Goal: Information Seeking & Learning: Learn about a topic

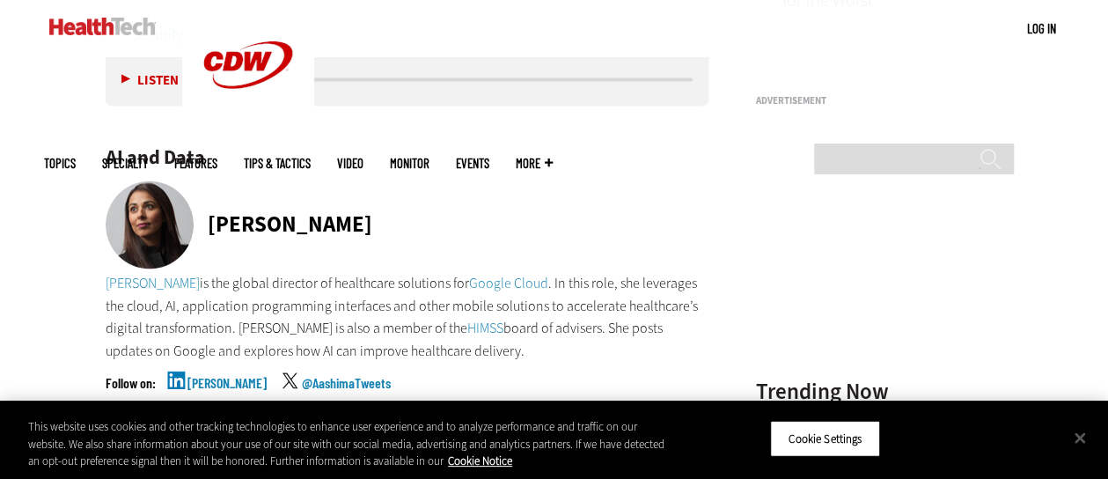
scroll to position [1720, 0]
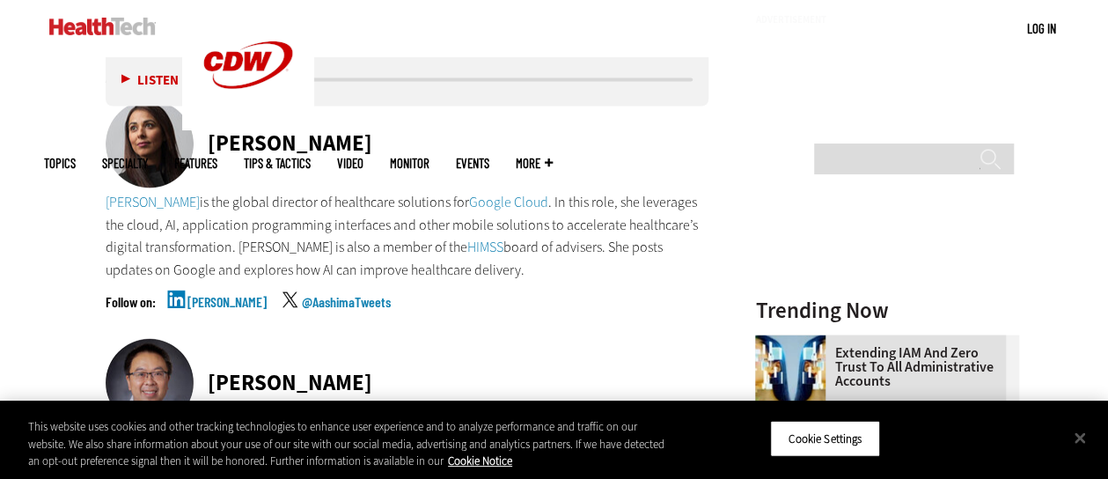
drag, startPoint x: 0, startPoint y: 0, endPoint x: 38, endPoint y: 163, distance: 167.2
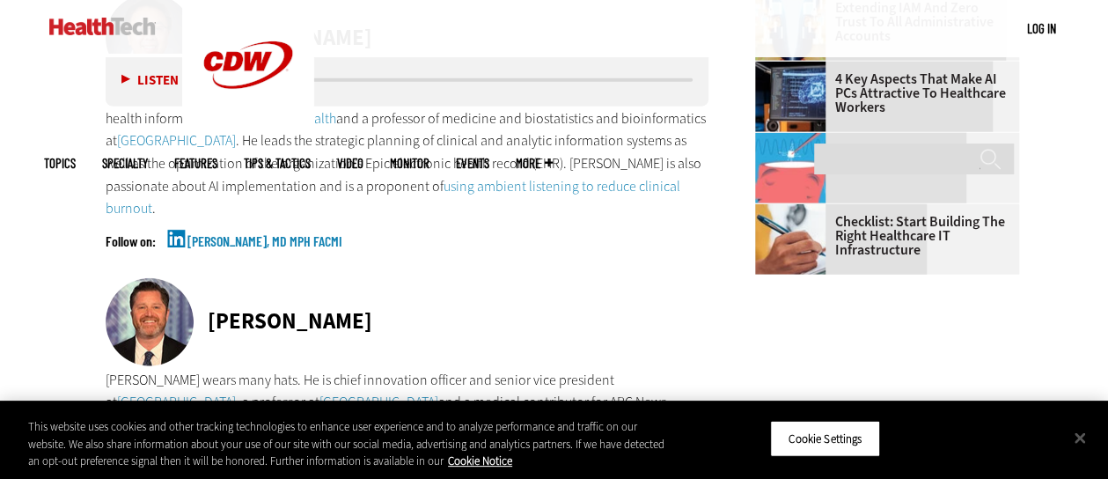
scroll to position [2066, 0]
click at [188, 233] on link "[PERSON_NAME], MD MPH FACMI" at bounding box center [265, 255] width 155 height 44
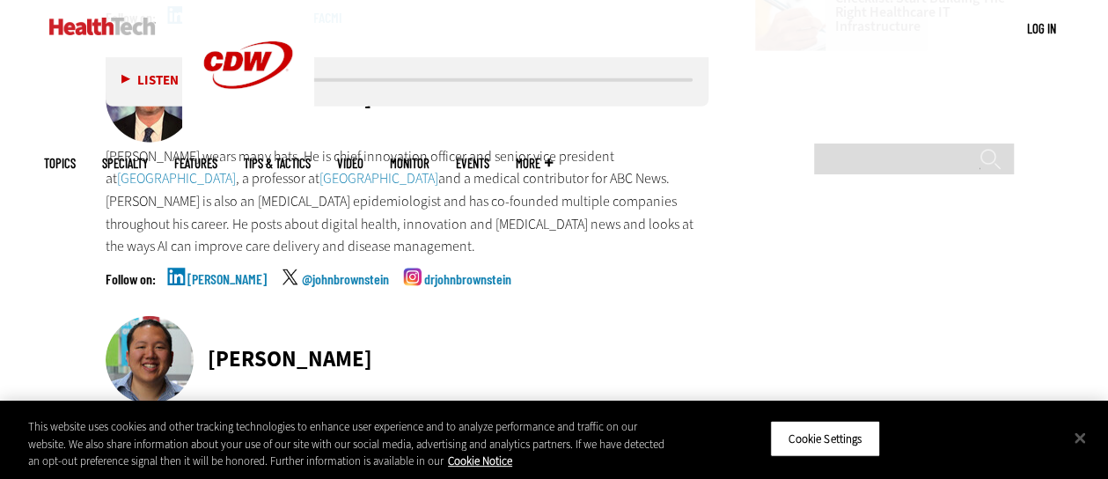
scroll to position [2289, 0]
click at [210, 281] on link "[PERSON_NAME]" at bounding box center [227, 293] width 79 height 44
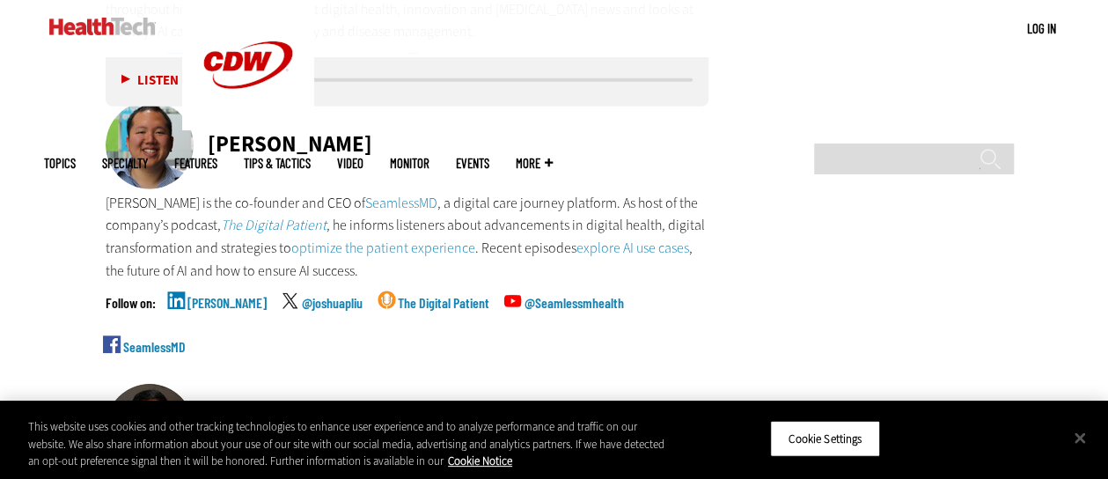
scroll to position [2504, 0]
click at [203, 298] on link "[PERSON_NAME]" at bounding box center [227, 317] width 79 height 44
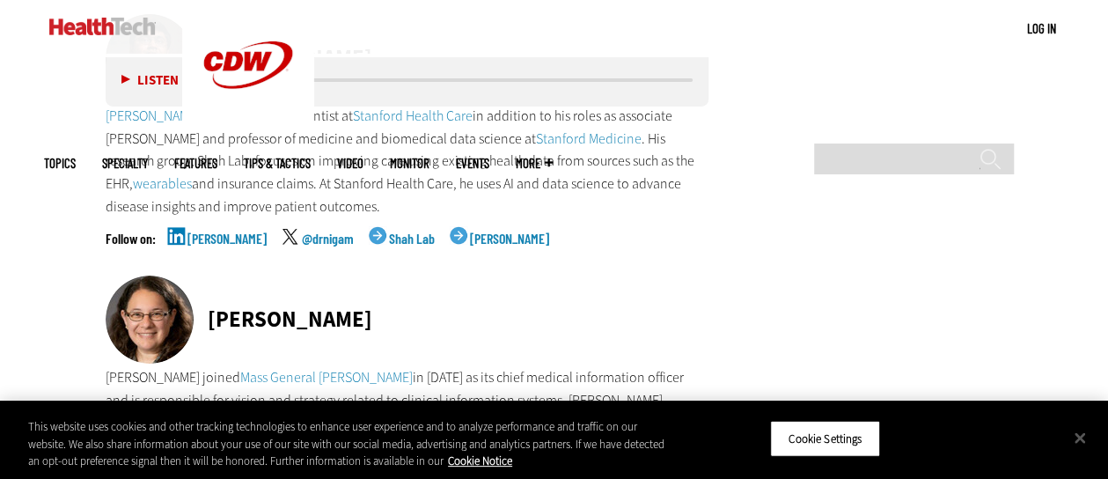
scroll to position [2874, 0]
click at [216, 235] on link "[PERSON_NAME]" at bounding box center [227, 253] width 79 height 44
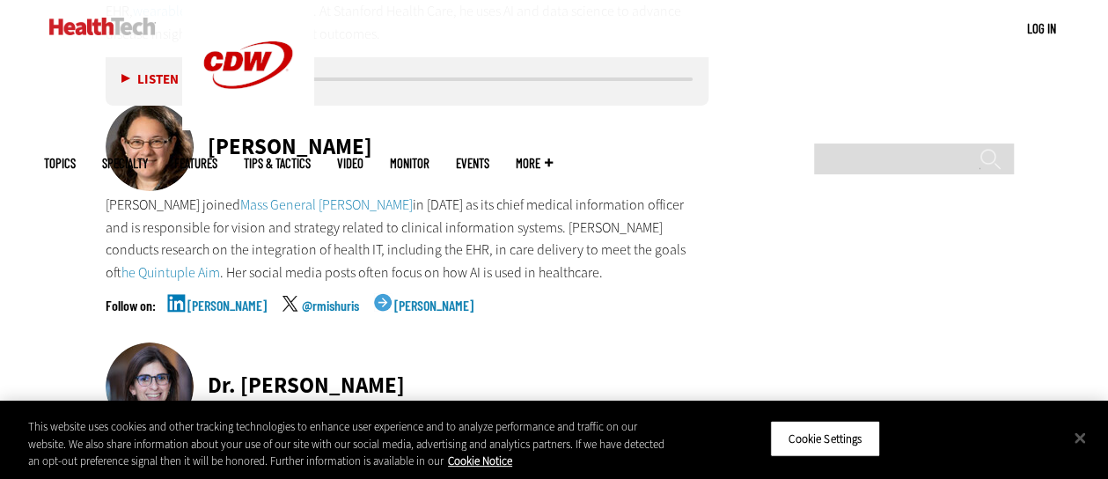
scroll to position [3056, 0]
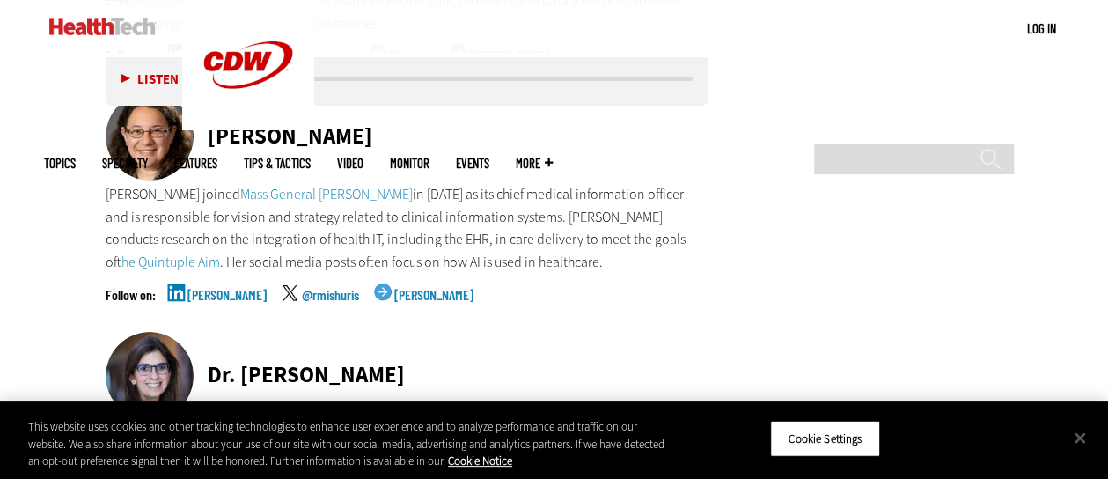
click at [203, 288] on link "[PERSON_NAME]" at bounding box center [227, 310] width 79 height 44
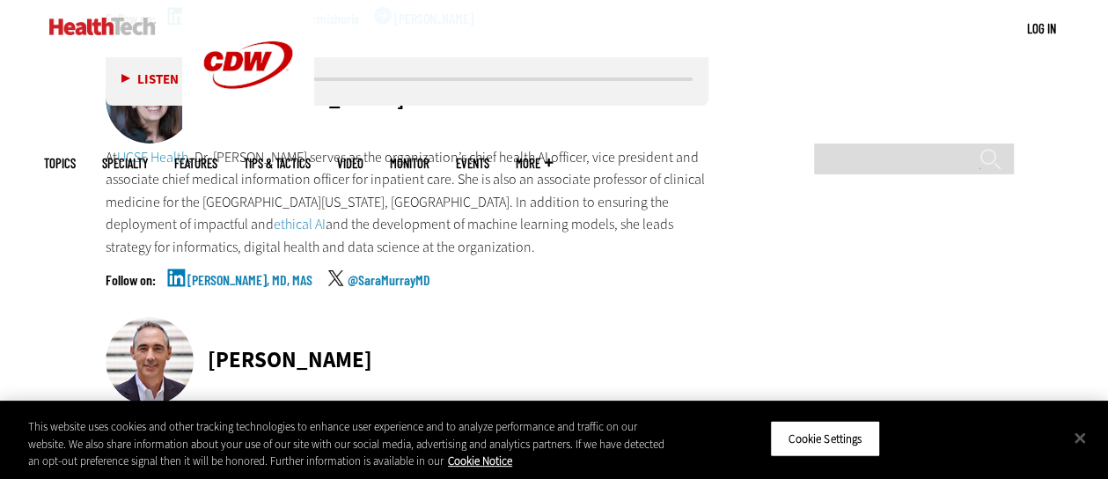
scroll to position [3325, 0]
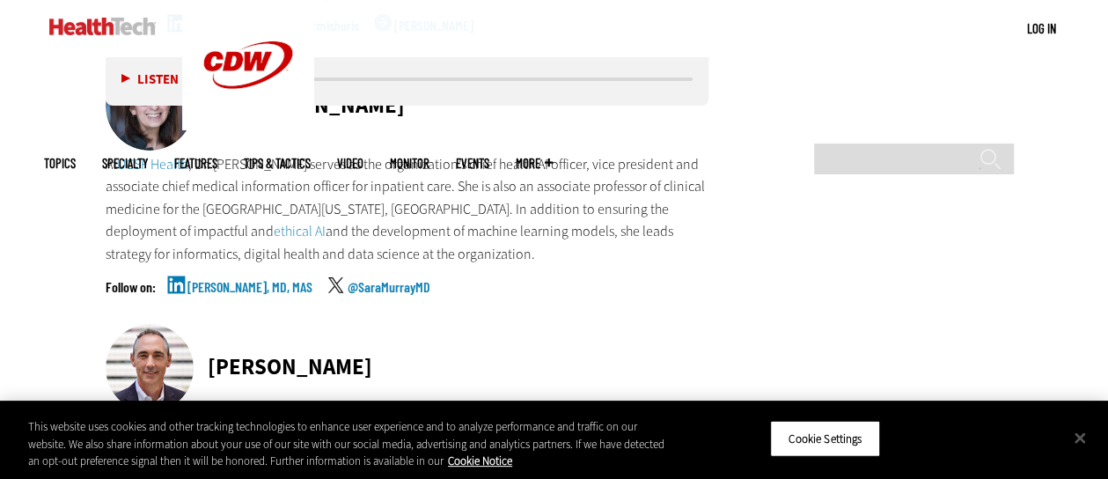
click at [227, 280] on link "[PERSON_NAME], MD, MAS" at bounding box center [250, 302] width 125 height 44
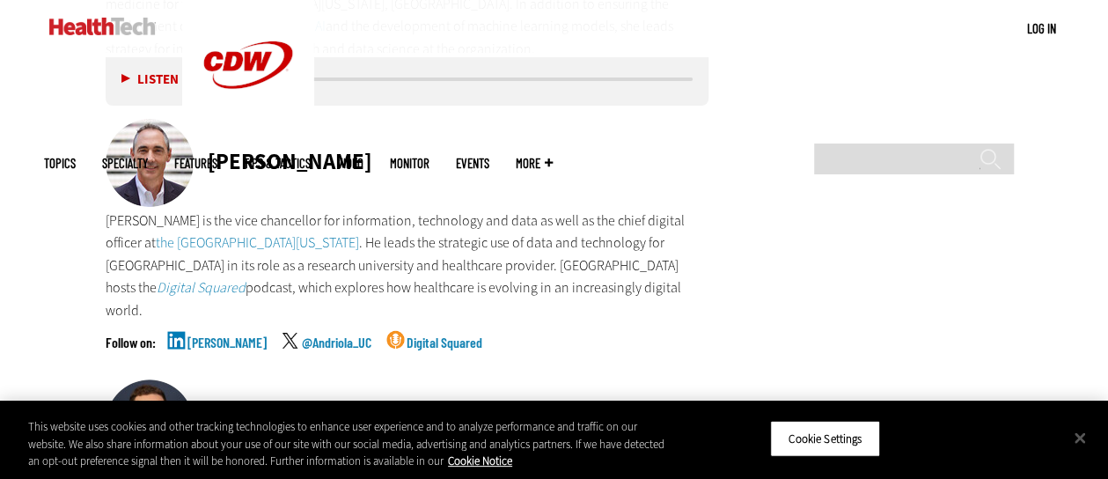
scroll to position [3532, 0]
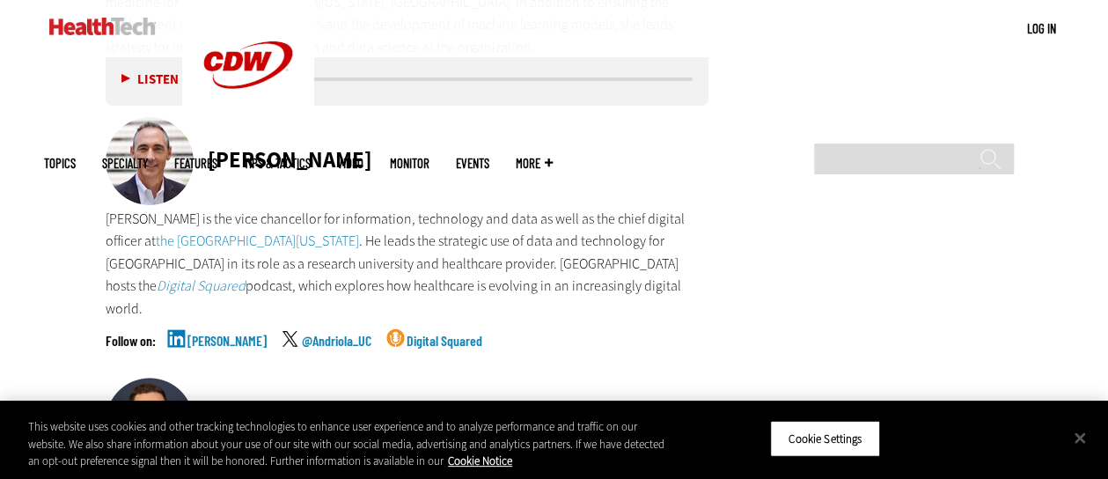
click at [209, 334] on link "[PERSON_NAME]" at bounding box center [227, 356] width 79 height 44
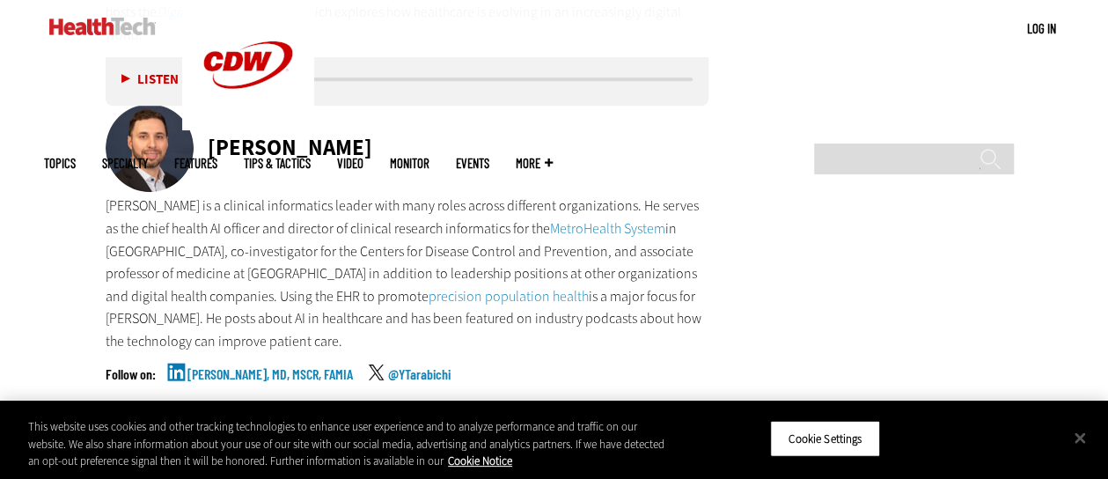
scroll to position [3805, 0]
click at [218, 368] on link "[PERSON_NAME], MD, MSCR, FAMIA" at bounding box center [271, 390] width 166 height 44
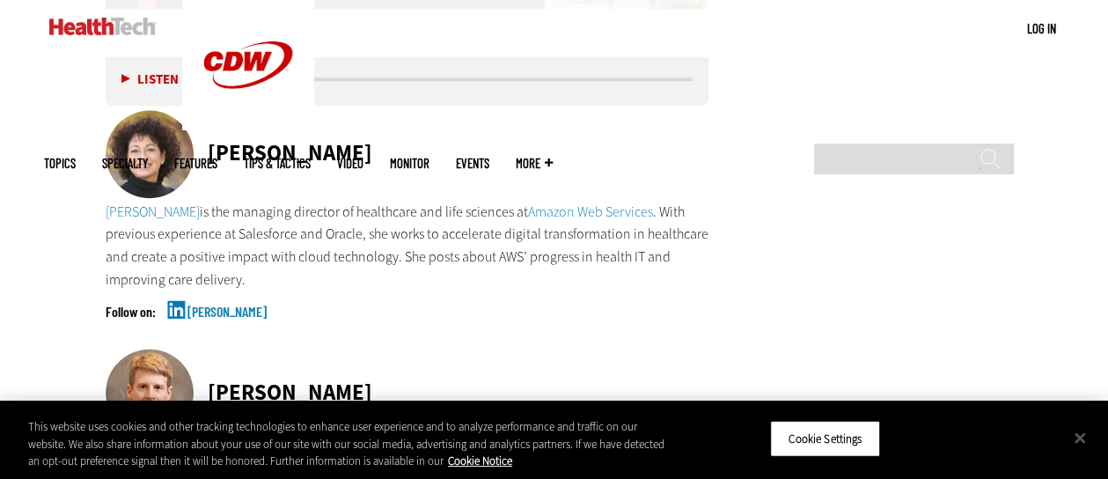
scroll to position [4366, 0]
click at [225, 304] on link "[PERSON_NAME]" at bounding box center [227, 326] width 79 height 44
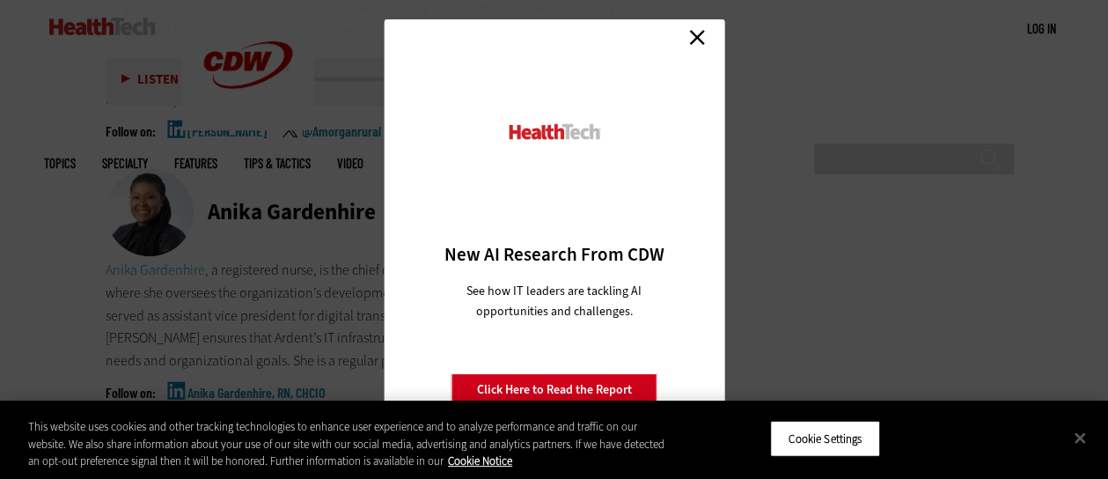
scroll to position [7325, 0]
click at [692, 44] on link "Close" at bounding box center [697, 37] width 26 height 26
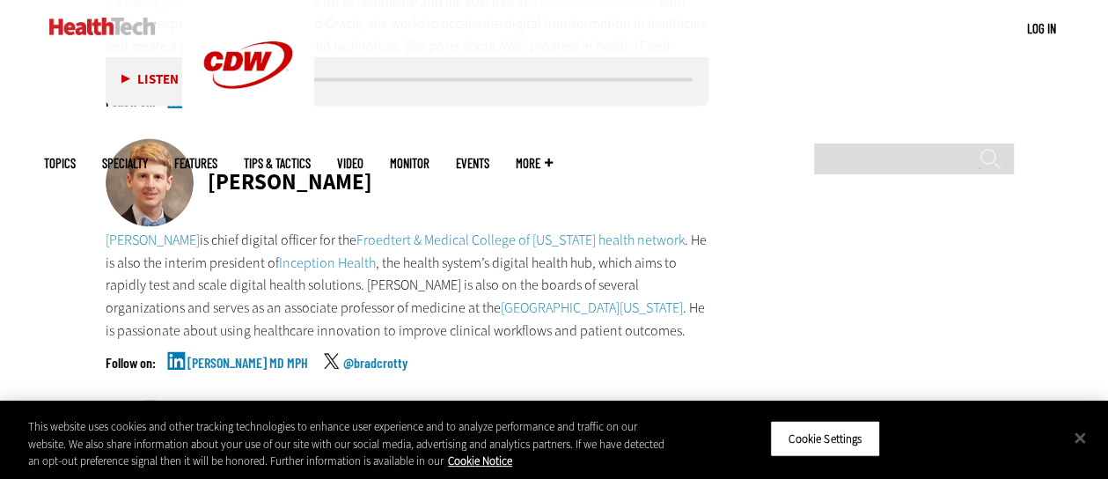
scroll to position [4575, 0]
click at [199, 357] on link "[PERSON_NAME] MD MPH" at bounding box center [248, 379] width 121 height 44
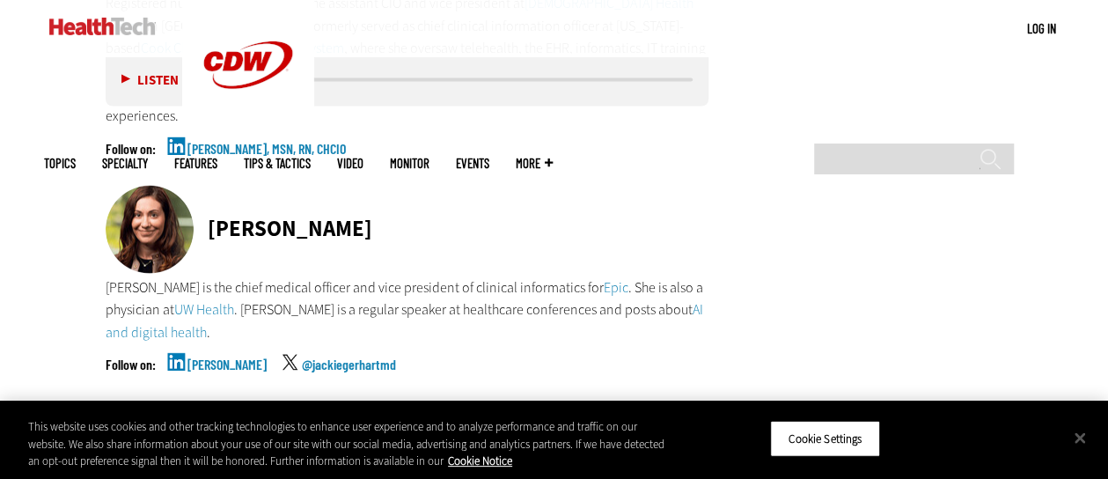
scroll to position [5075, 0]
click at [204, 357] on link "[PERSON_NAME]" at bounding box center [227, 379] width 79 height 44
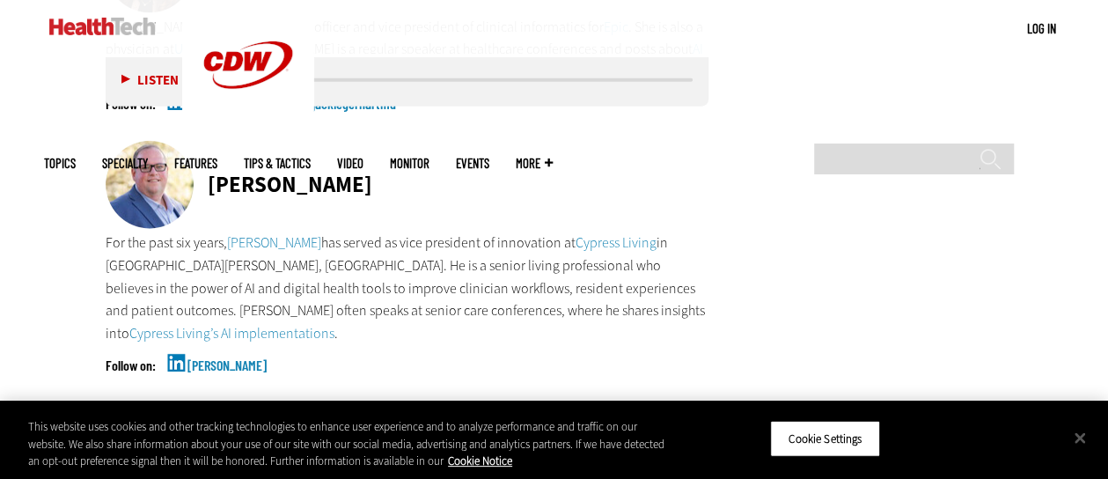
scroll to position [5336, 0]
click at [198, 357] on link "[PERSON_NAME]" at bounding box center [227, 379] width 79 height 44
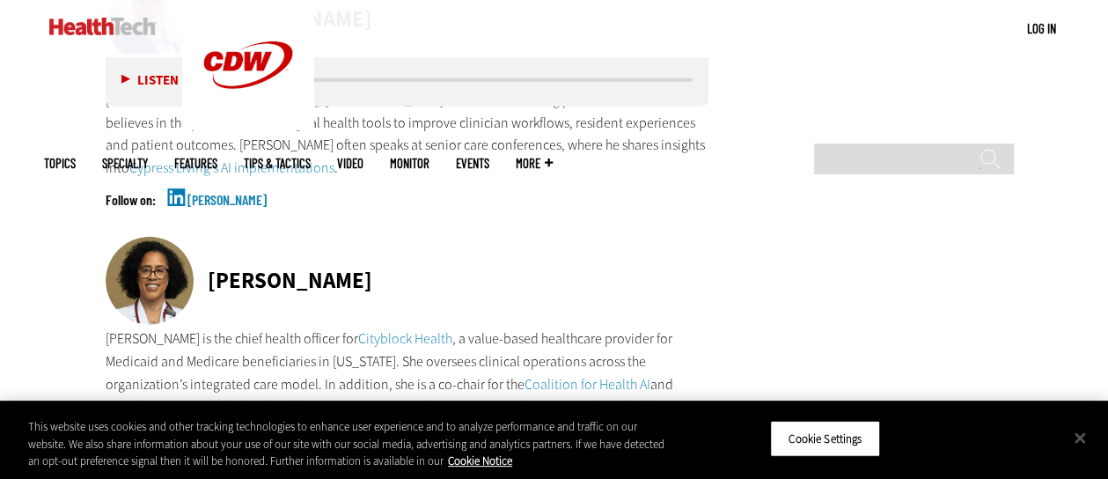
scroll to position [5636, 0]
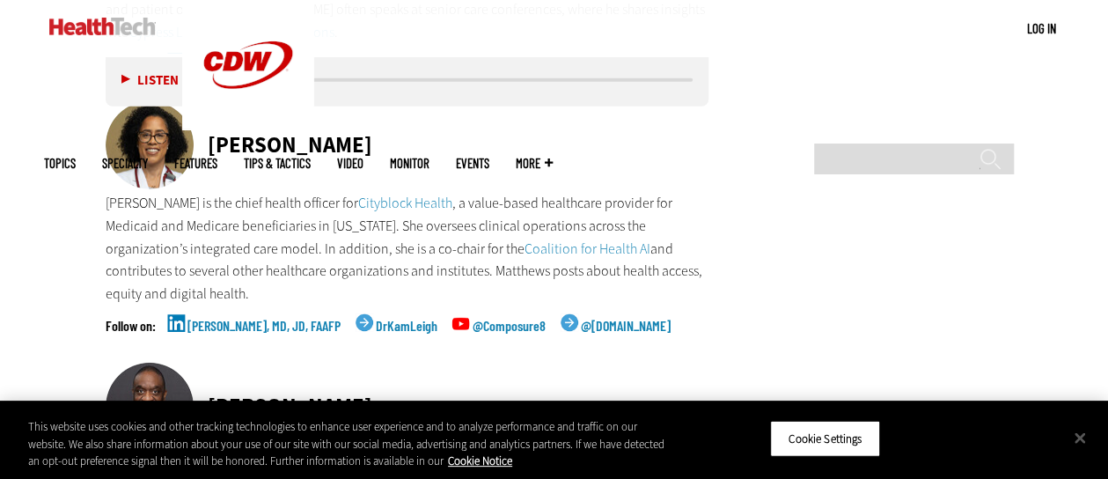
click at [232, 319] on link "[PERSON_NAME], MD, JD, FAAFP" at bounding box center [264, 341] width 153 height 44
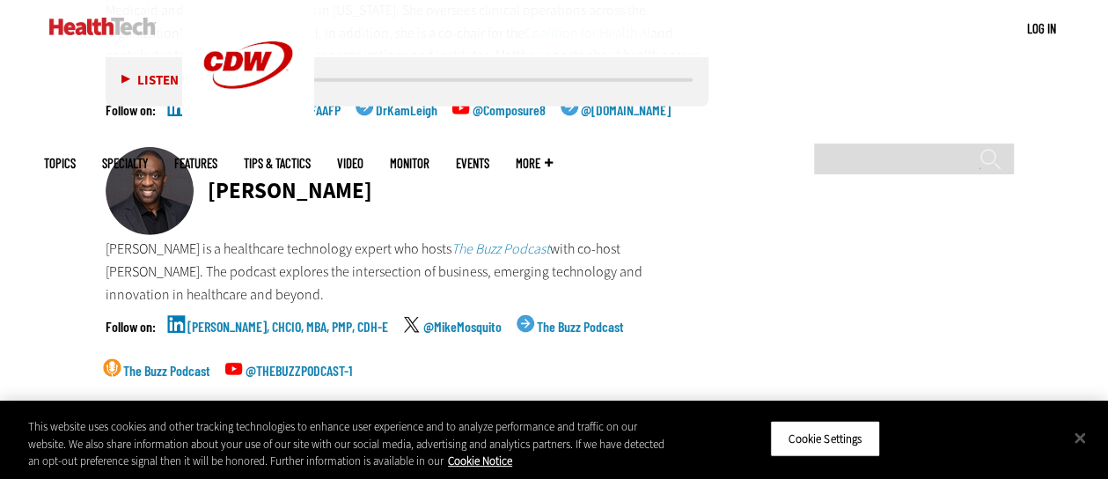
scroll to position [5851, 0]
click at [220, 320] on link "[PERSON_NAME], CHCIO, MBA, PMP, CDH-E" at bounding box center [288, 342] width 201 height 44
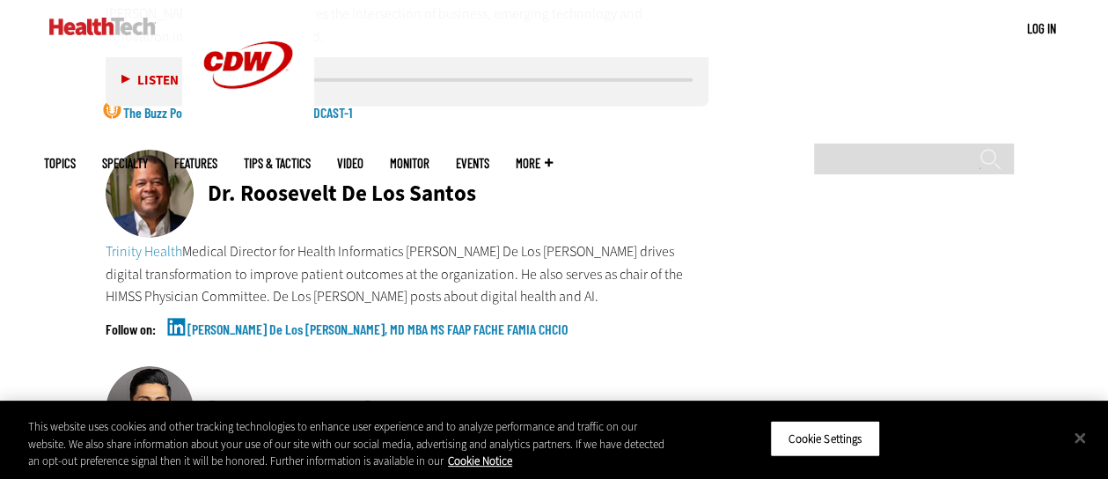
scroll to position [6110, 0]
click at [221, 321] on link "[PERSON_NAME] De Los [PERSON_NAME], MD MBA MS FAAP FACHE FAMIA CHCIO" at bounding box center [378, 343] width 380 height 44
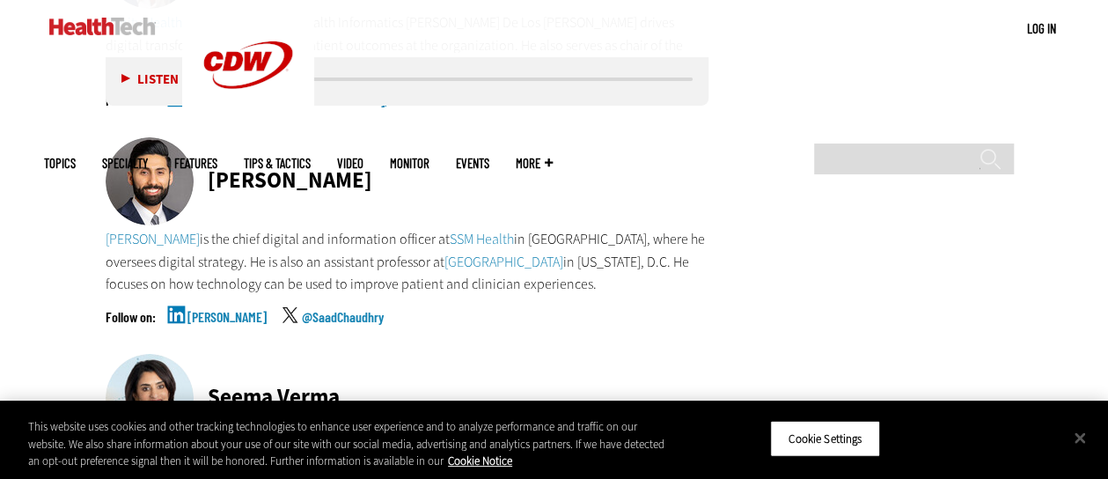
scroll to position [6339, 0]
click at [188, 309] on link "[PERSON_NAME]" at bounding box center [227, 331] width 79 height 44
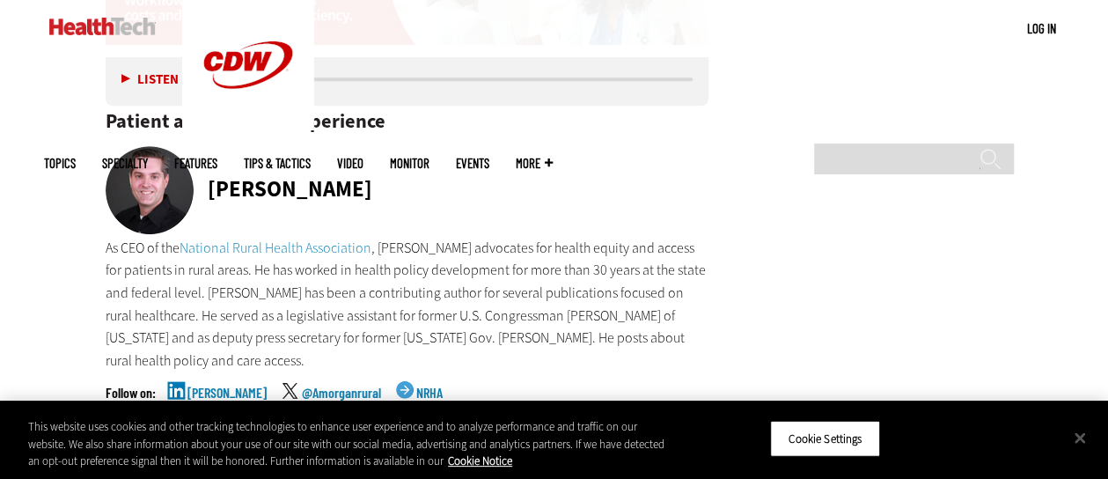
scroll to position [7067, 0]
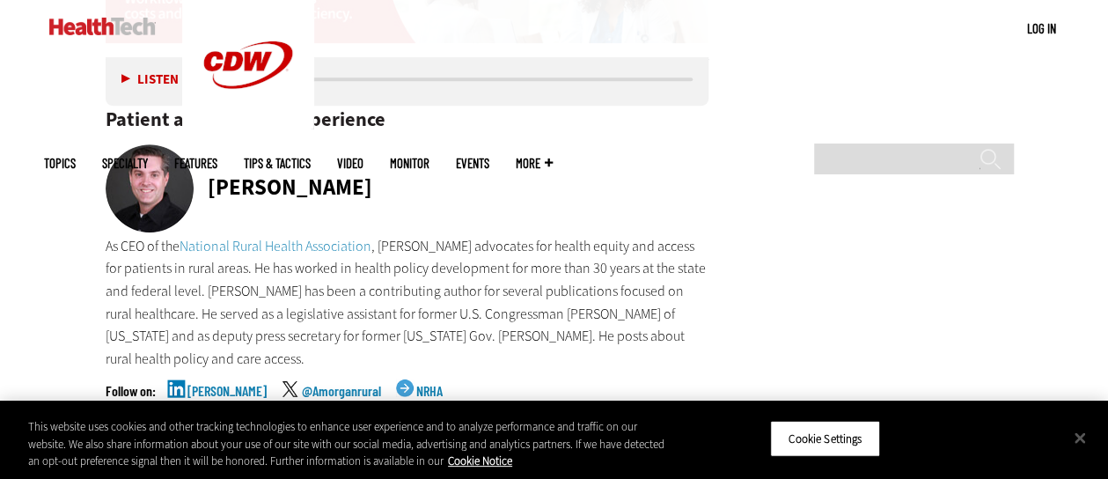
click at [211, 384] on link "[PERSON_NAME]" at bounding box center [227, 406] width 79 height 44
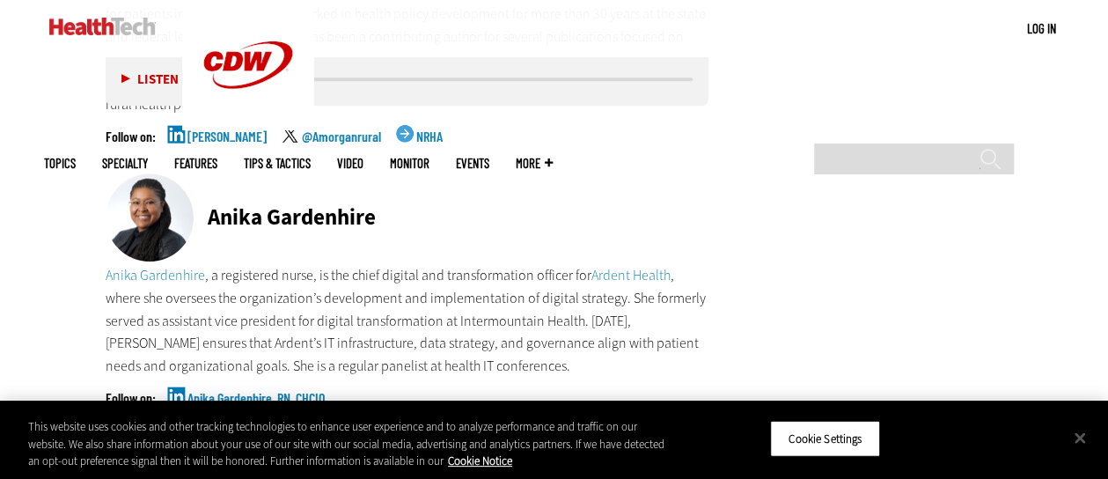
scroll to position [7323, 0]
click at [195, 390] on link "Anika Gardenhire, RN, CHCIO" at bounding box center [256, 412] width 137 height 44
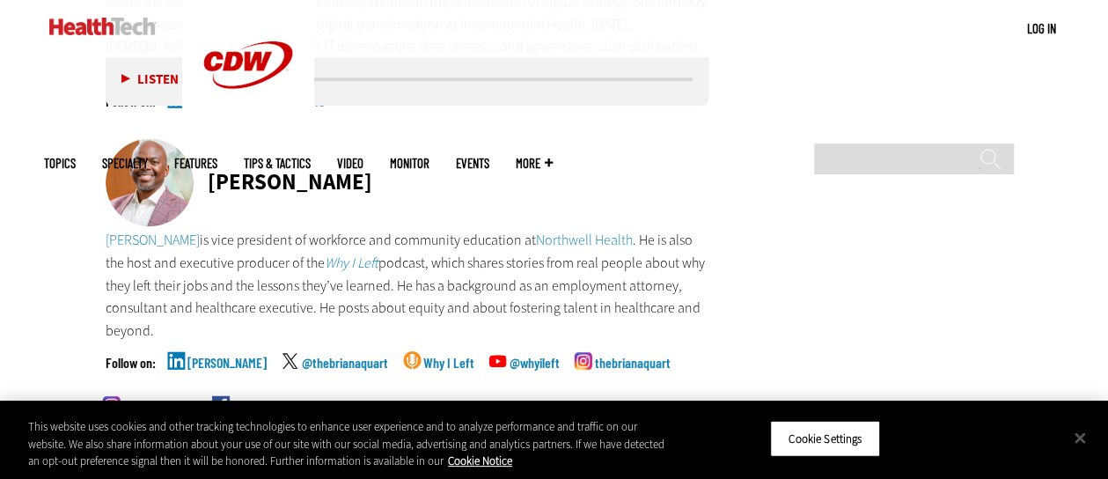
scroll to position [7622, 0]
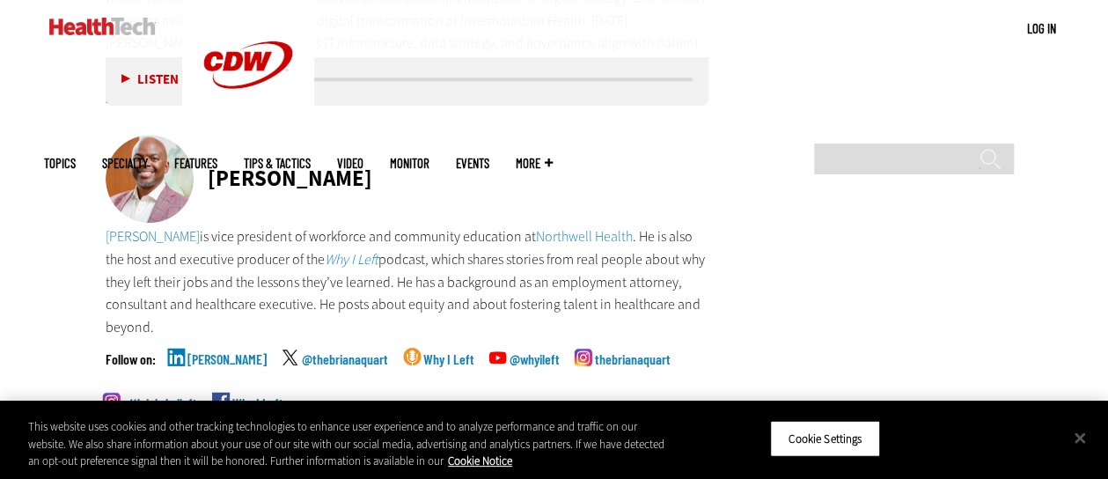
click at [206, 352] on link "[PERSON_NAME]" at bounding box center [227, 374] width 79 height 44
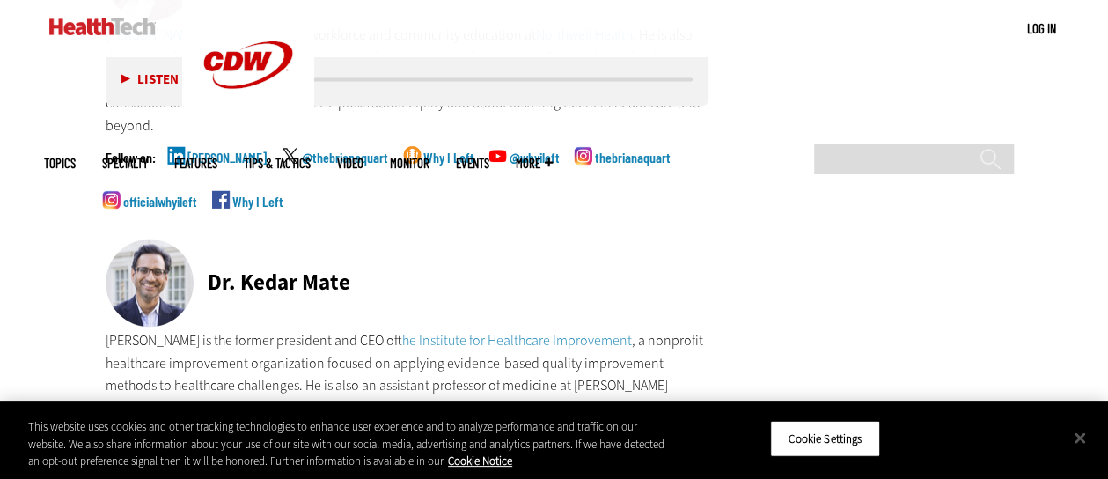
scroll to position [7955, 0]
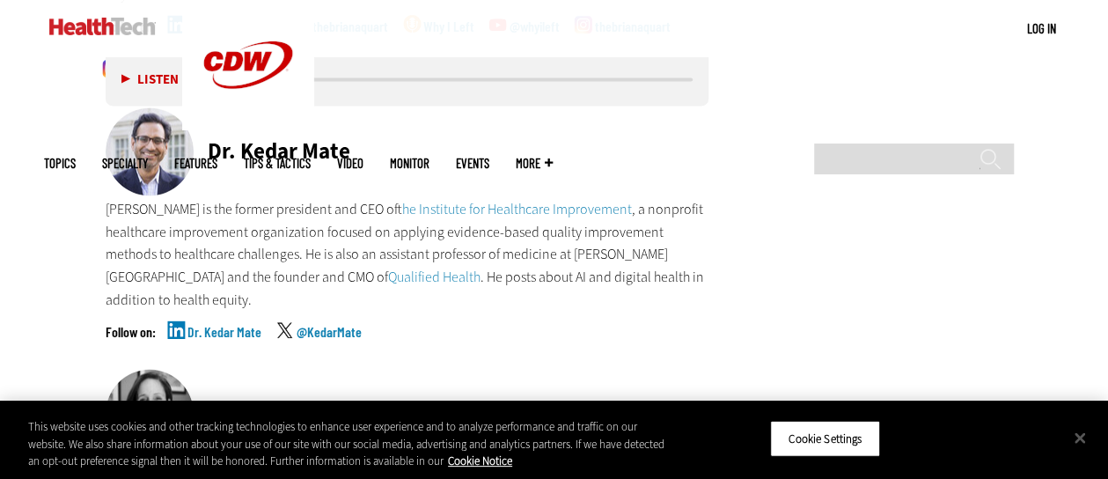
click at [229, 325] on link "Dr. Kedar Mate" at bounding box center [225, 347] width 74 height 44
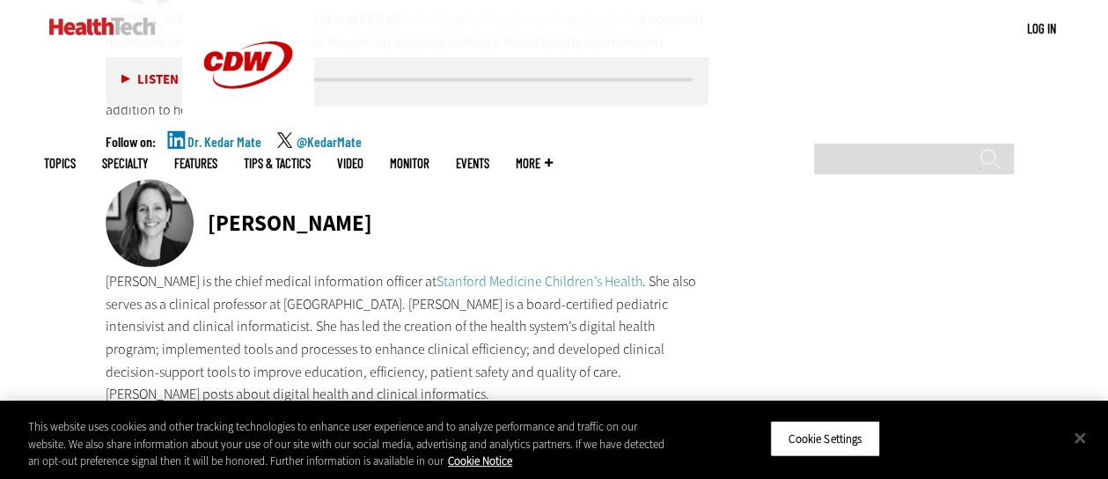
scroll to position [8146, 0]
click at [224, 418] on link "[PERSON_NAME] MD" at bounding box center [236, 440] width 97 height 44
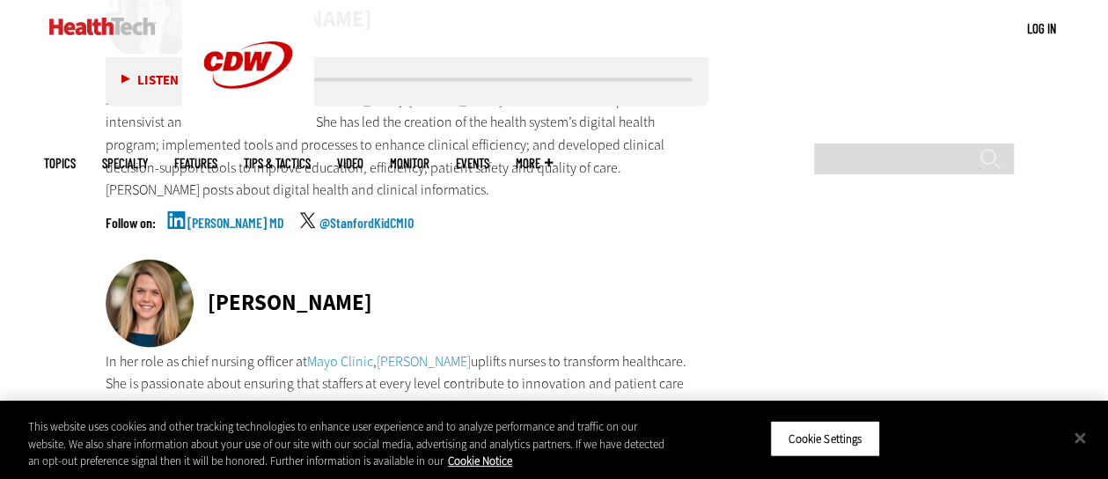
scroll to position [8537, 0]
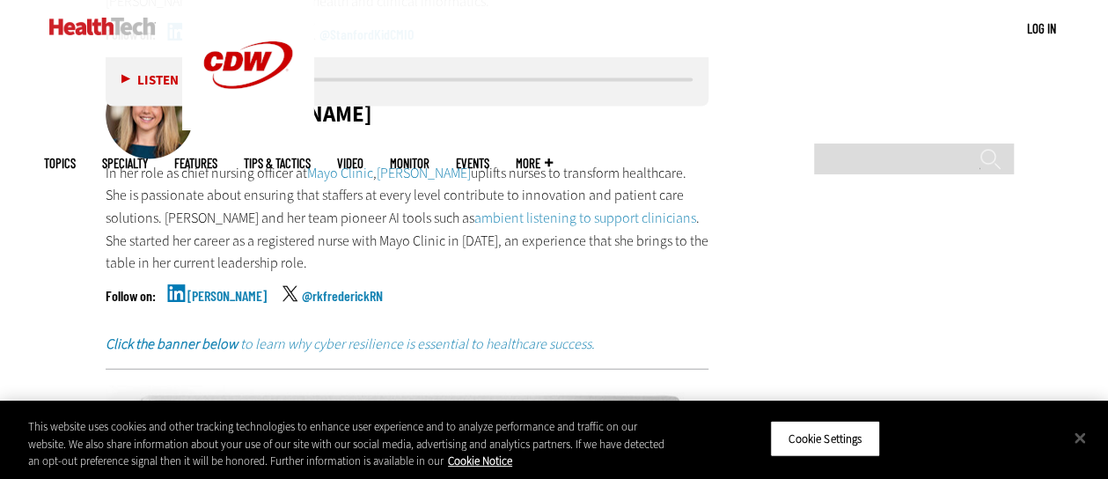
click at [236, 289] on link "[PERSON_NAME]" at bounding box center [227, 311] width 79 height 44
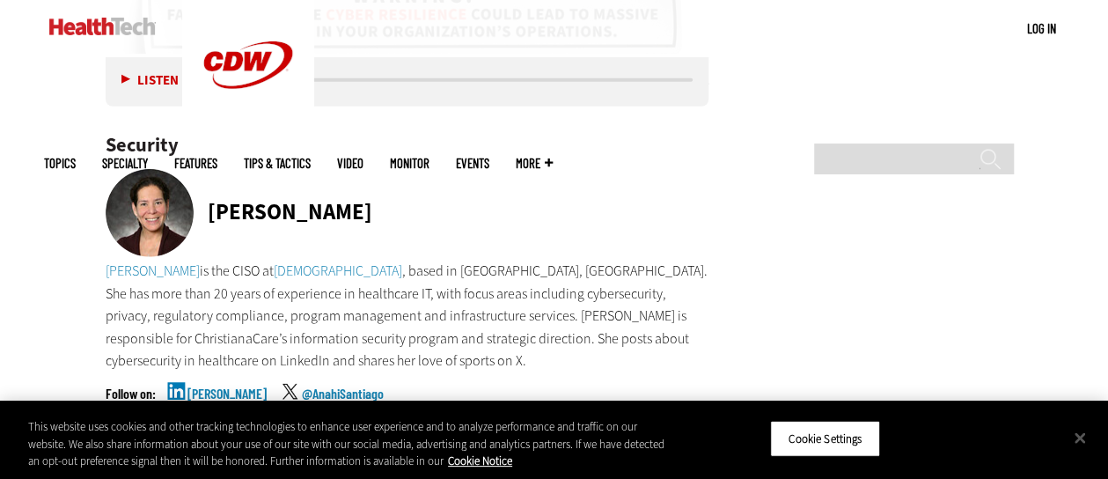
scroll to position [8960, 0]
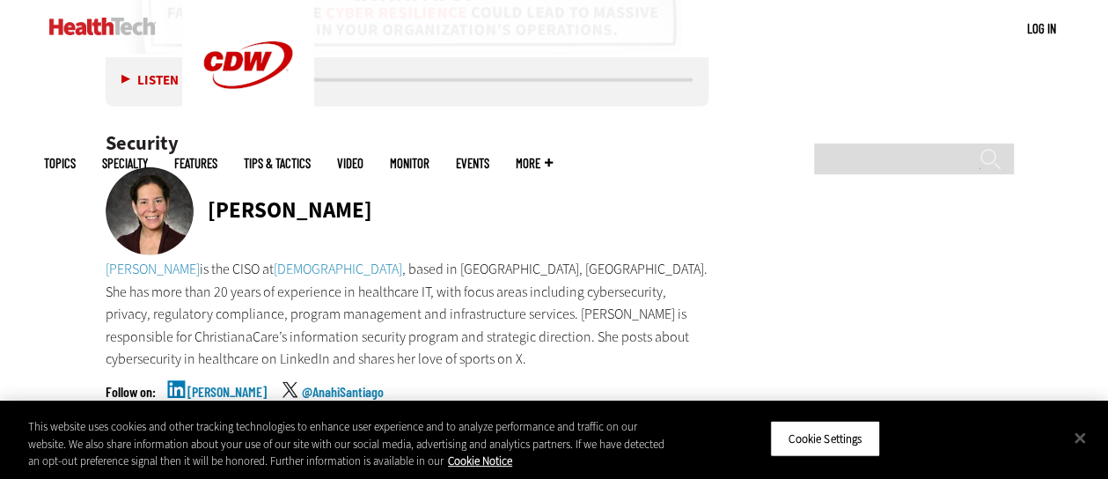
click at [209, 385] on link "[PERSON_NAME]" at bounding box center [227, 407] width 79 height 44
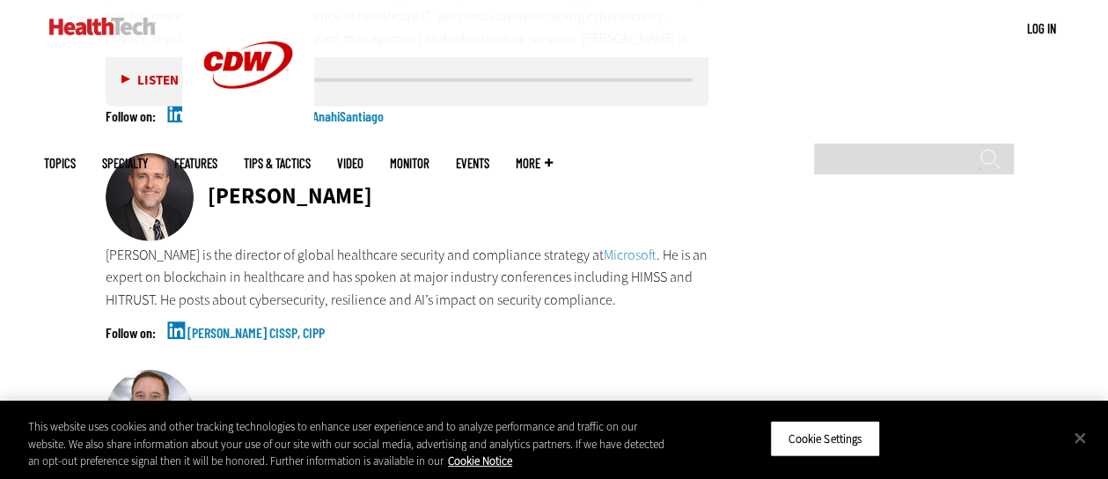
scroll to position [9237, 0]
click at [239, 325] on link "[PERSON_NAME] CISSP, CIPP" at bounding box center [256, 347] width 137 height 44
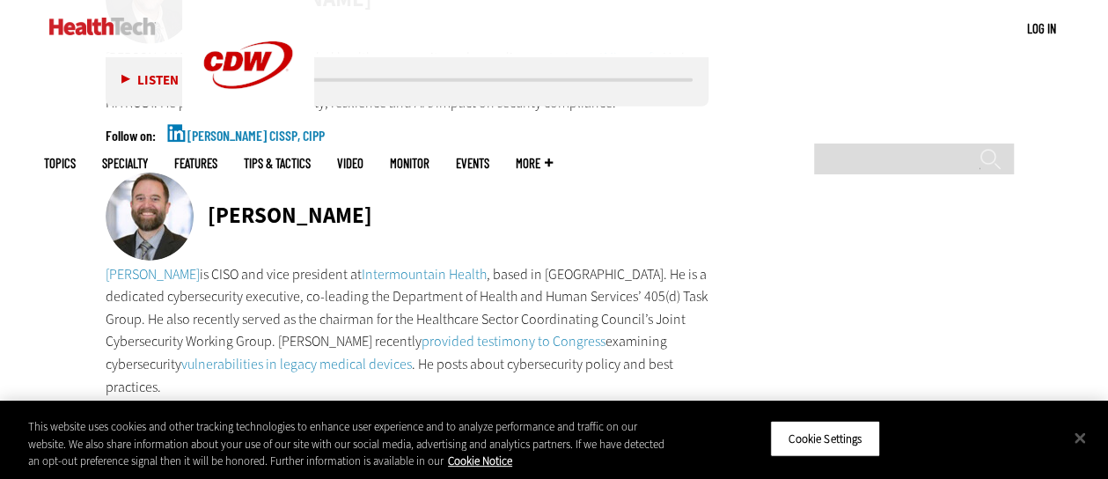
scroll to position [9434, 0]
click at [209, 411] on link "[PERSON_NAME]" at bounding box center [227, 433] width 79 height 44
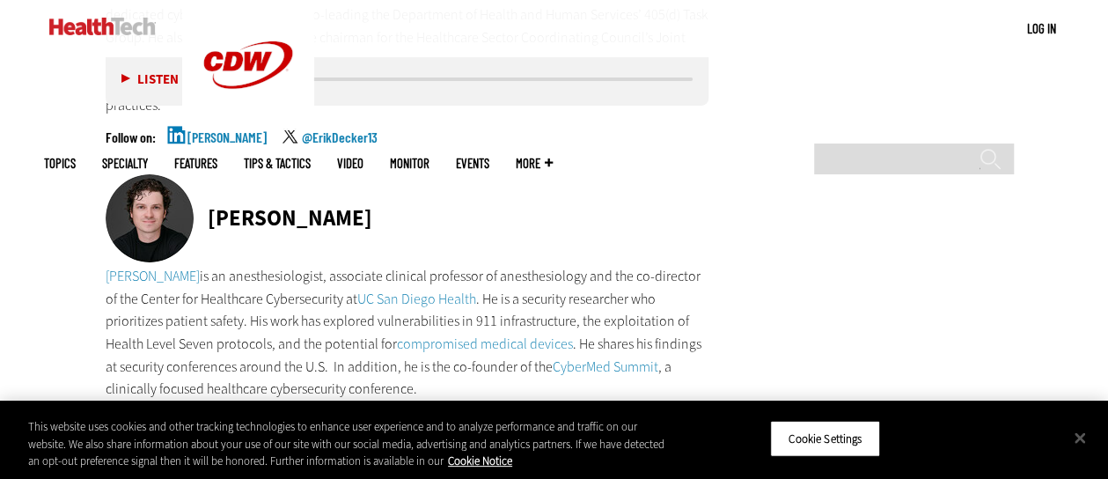
scroll to position [9714, 0]
click at [188, 416] on link "[PERSON_NAME]" at bounding box center [227, 438] width 79 height 44
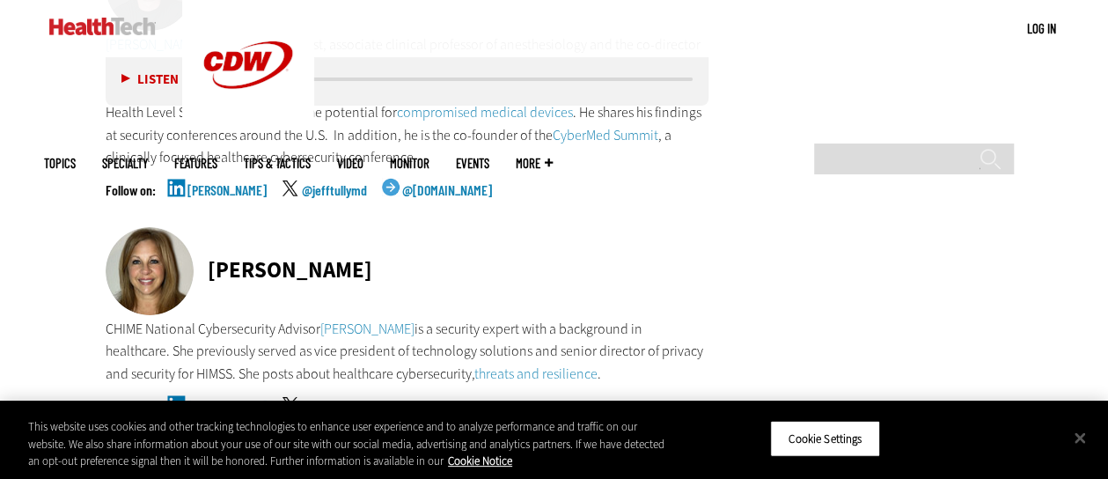
scroll to position [9951, 0]
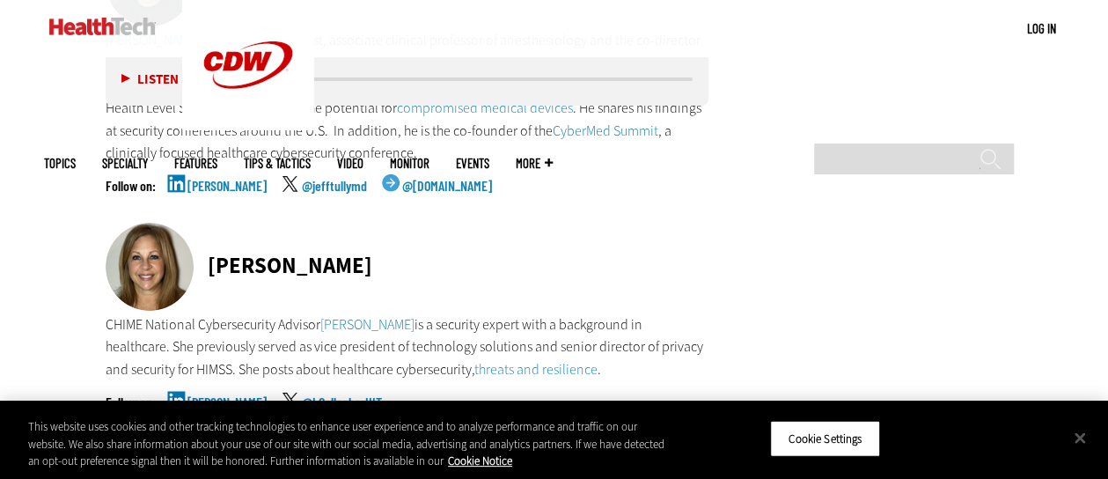
click at [235, 395] on link "[PERSON_NAME]" at bounding box center [227, 417] width 79 height 44
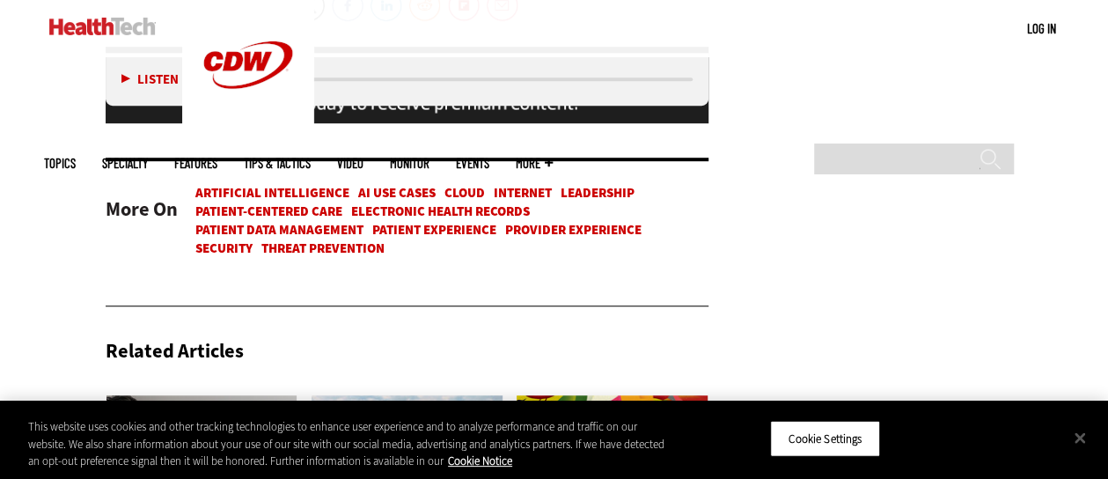
scroll to position [10726, 0]
